Goal: Entertainment & Leisure: Consume media (video, audio)

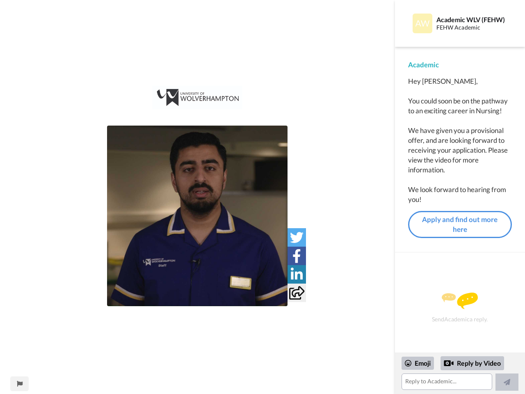
click at [197, 216] on img at bounding box center [197, 215] width 180 height 180
click at [296, 237] on icon at bounding box center [297, 237] width 14 height 14
click at [296, 255] on icon at bounding box center [296, 256] width 9 height 14
click at [296, 274] on icon at bounding box center [297, 274] width 12 height 14
click at [296, 292] on icon at bounding box center [296, 293] width 15 height 14
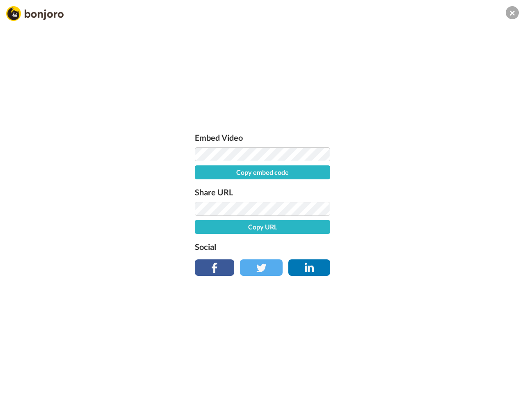
click at [19, 383] on div "Embed Video Copy embed code Share URL Copy URL Social" at bounding box center [262, 241] width 525 height 394
click at [460, 373] on div "Embed Video Copy embed code Share URL Copy URL Social" at bounding box center [262, 241] width 525 height 394
click at [418, 363] on div "Embed Video Copy embed code Share URL Copy URL Social" at bounding box center [262, 241] width 525 height 394
click at [472, 363] on div "Embed Video Copy embed code Share URL Copy URL Social" at bounding box center [262, 241] width 525 height 394
click at [507, 382] on div "Embed Video Copy embed code Share URL Copy URL Social" at bounding box center [262, 241] width 525 height 394
